Goal: Information Seeking & Learning: Understand process/instructions

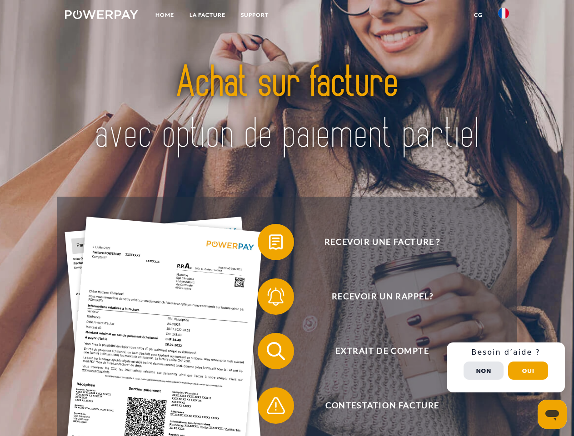
click at [101, 16] on img at bounding box center [101, 14] width 73 height 9
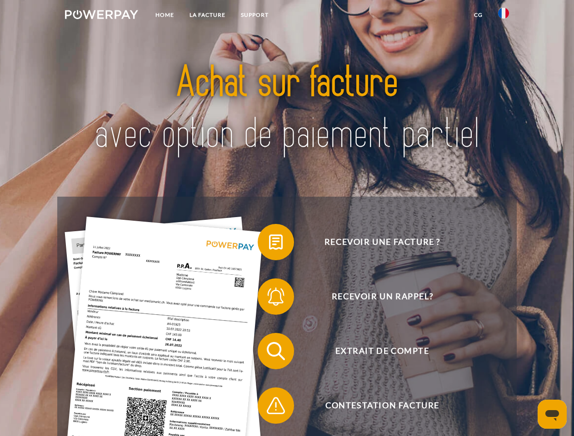
click at [504, 16] on img at bounding box center [503, 13] width 11 height 11
click at [478, 15] on link "CG" at bounding box center [478, 15] width 24 height 16
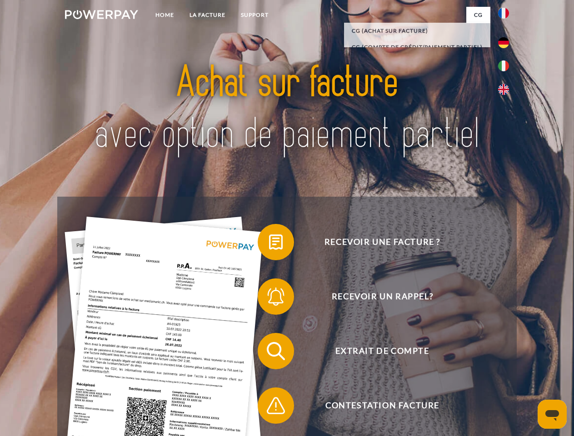
click at [269, 244] on span at bounding box center [262, 242] width 45 height 45
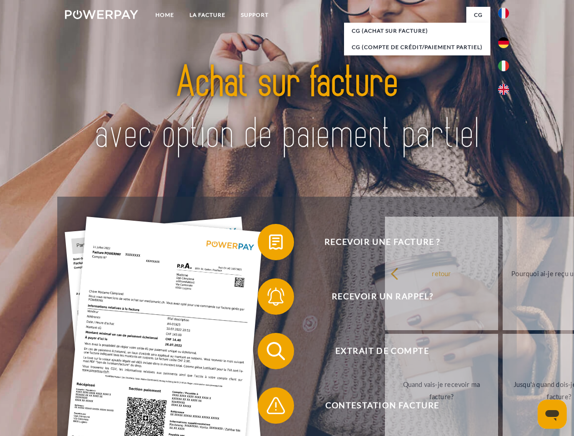
click at [269, 299] on span at bounding box center [262, 296] width 45 height 45
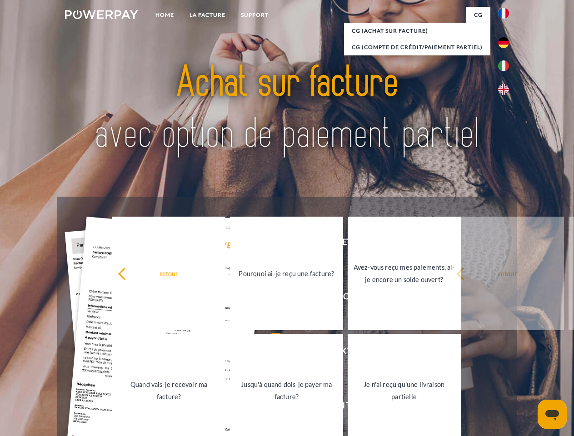
click at [269, 353] on link "Jusqu'à quand dois-je payer ma facture?" at bounding box center [286, 391] width 113 height 114
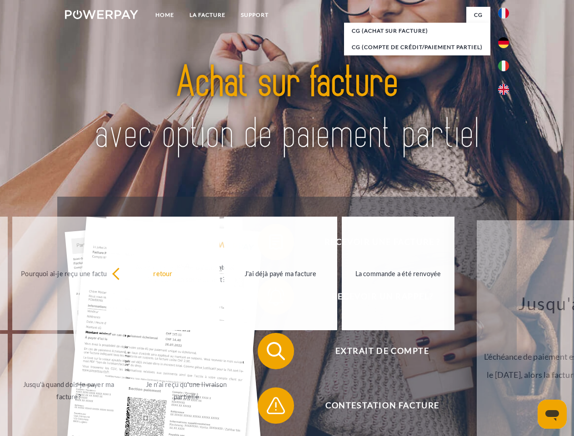
click at [269, 408] on span at bounding box center [262, 405] width 45 height 45
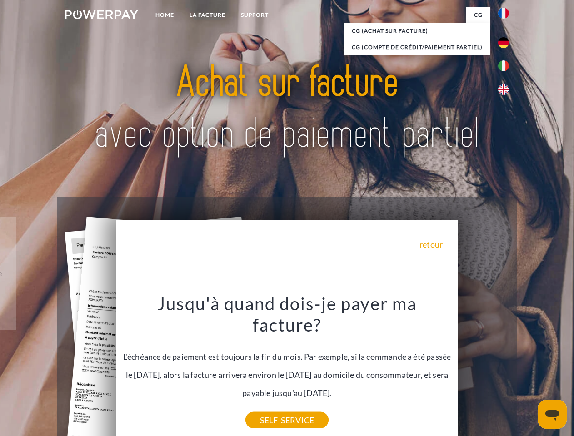
click at [506, 368] on div "Recevoir une facture ? Recevoir un rappel? Extrait de compte retour" at bounding box center [286, 379] width 459 height 364
click at [484, 370] on span "Extrait de compte" at bounding box center [382, 351] width 223 height 36
click at [528, 371] on header "Home LA FACTURE Support" at bounding box center [287, 314] width 574 height 628
